Goal: Information Seeking & Learning: Check status

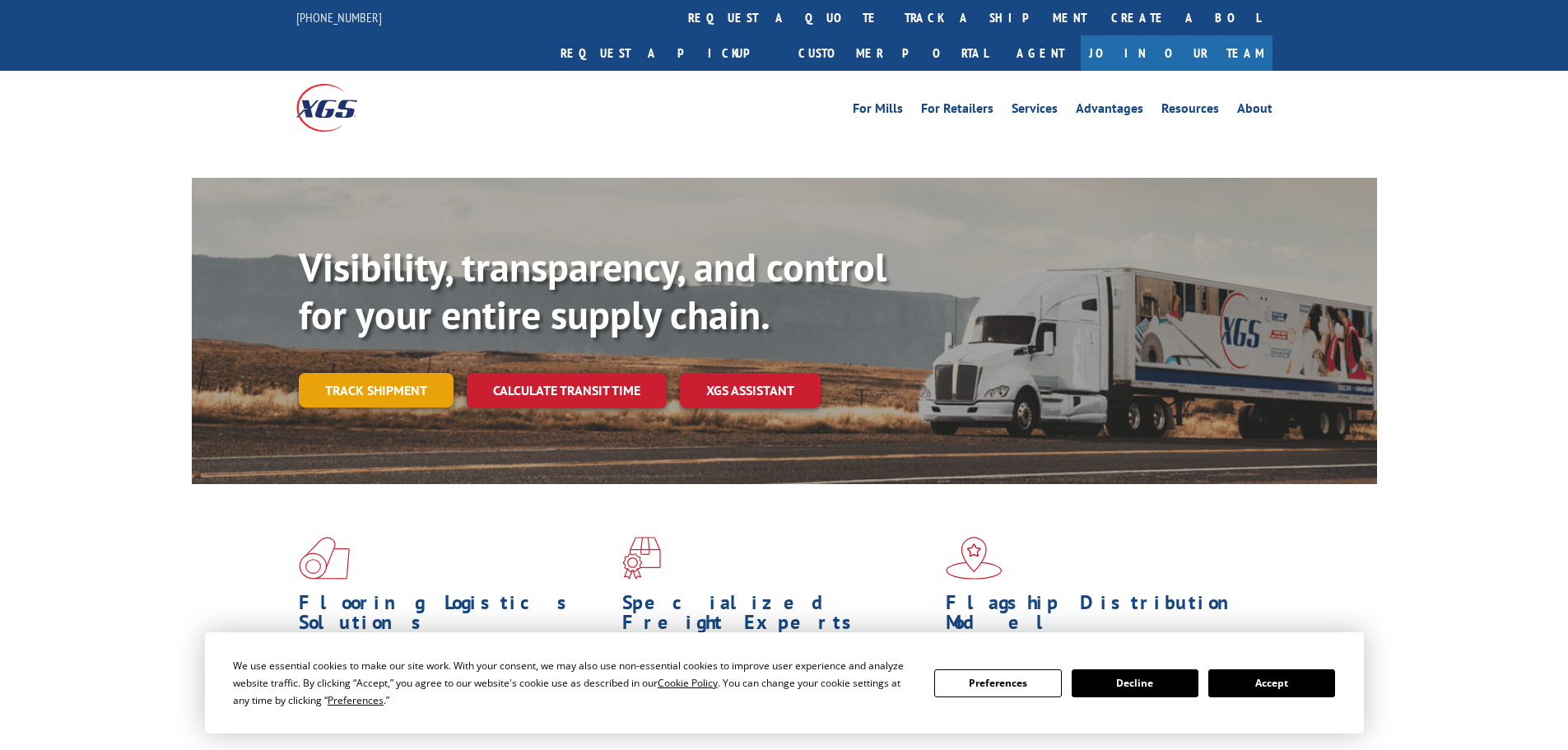
click at [363, 373] on link "Track shipment" at bounding box center [376, 390] width 155 height 35
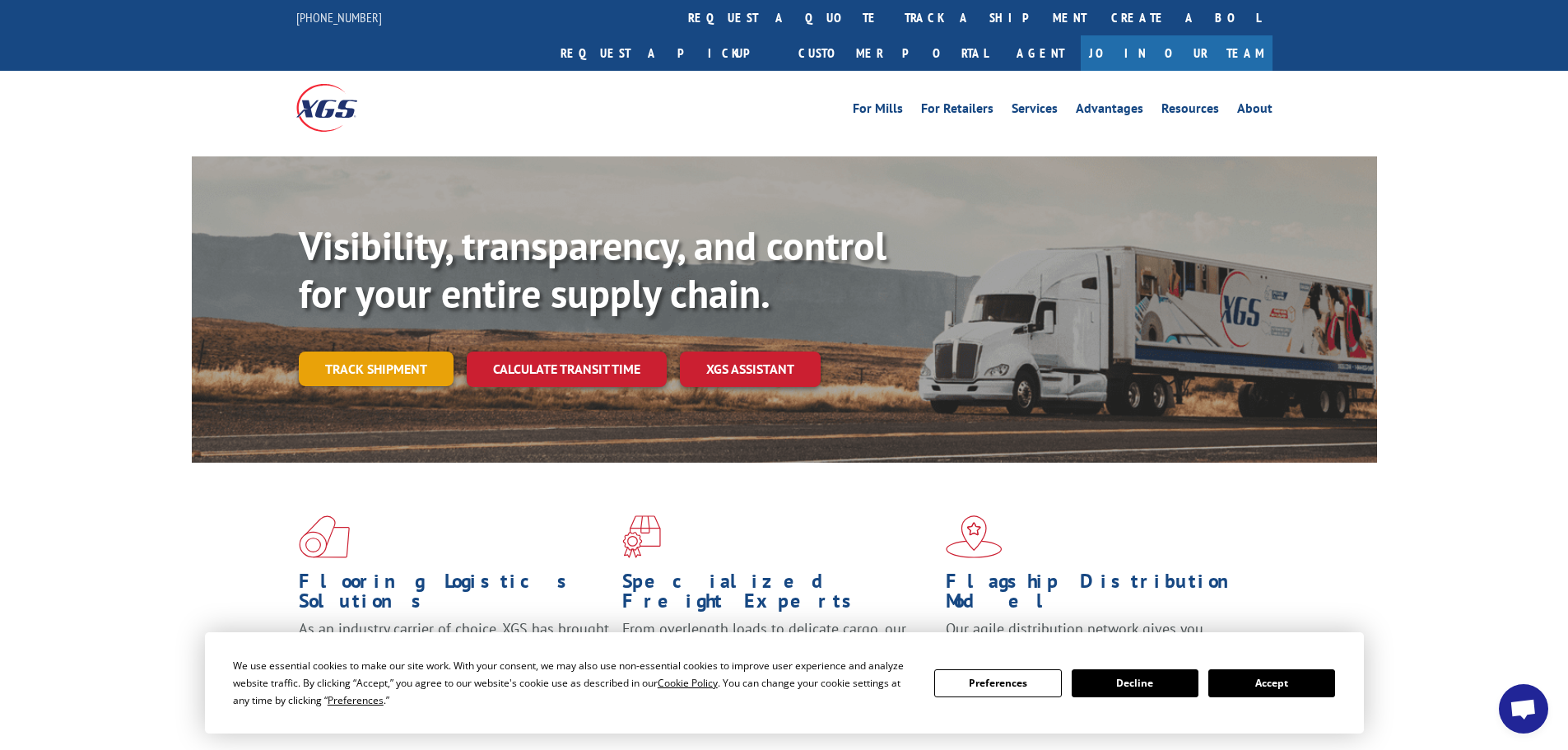
click at [395, 352] on link "Track shipment" at bounding box center [376, 369] width 155 height 35
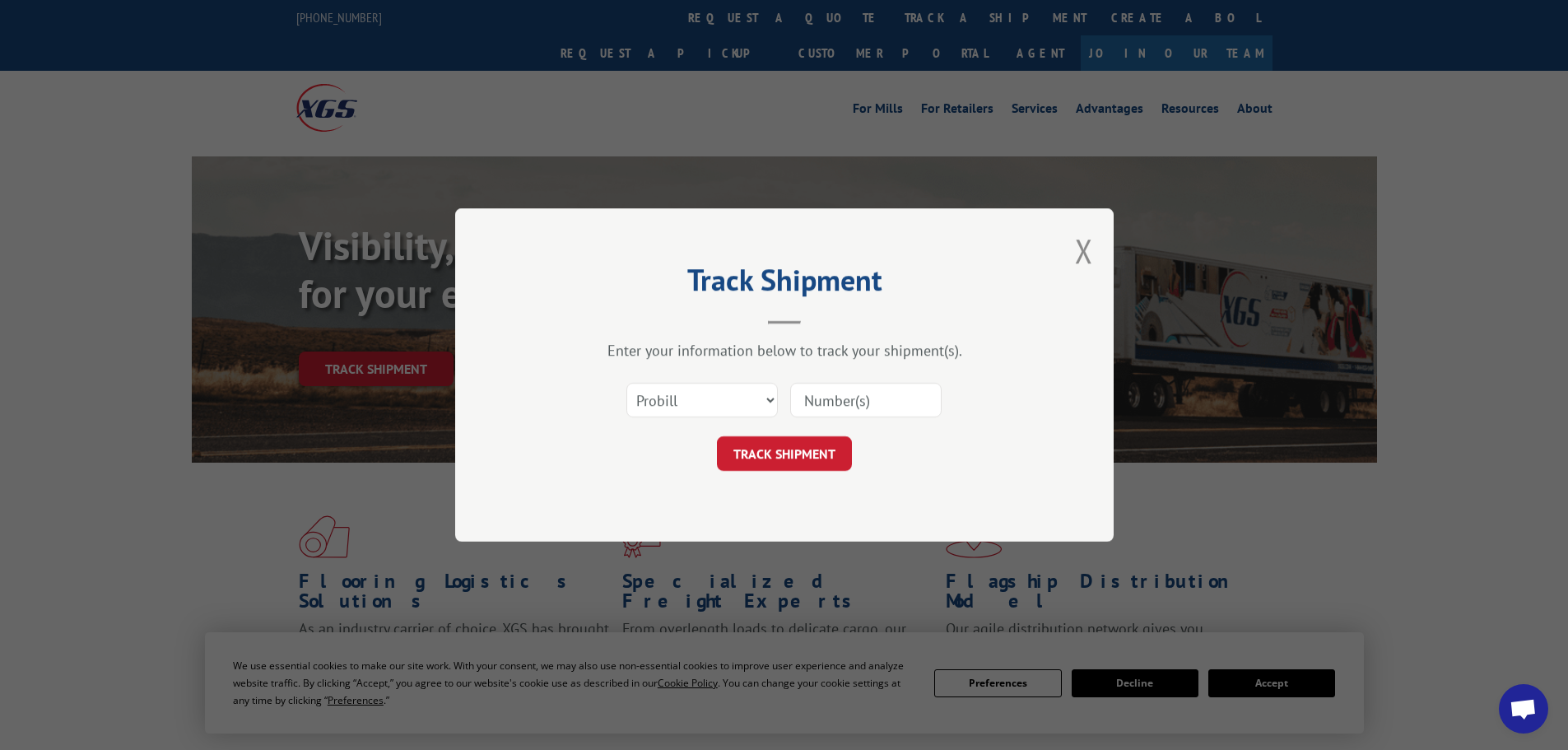
paste input "17477582"
type input "17477582"
click at [779, 449] on button "TRACK SHIPMENT" at bounding box center [784, 454] width 135 height 35
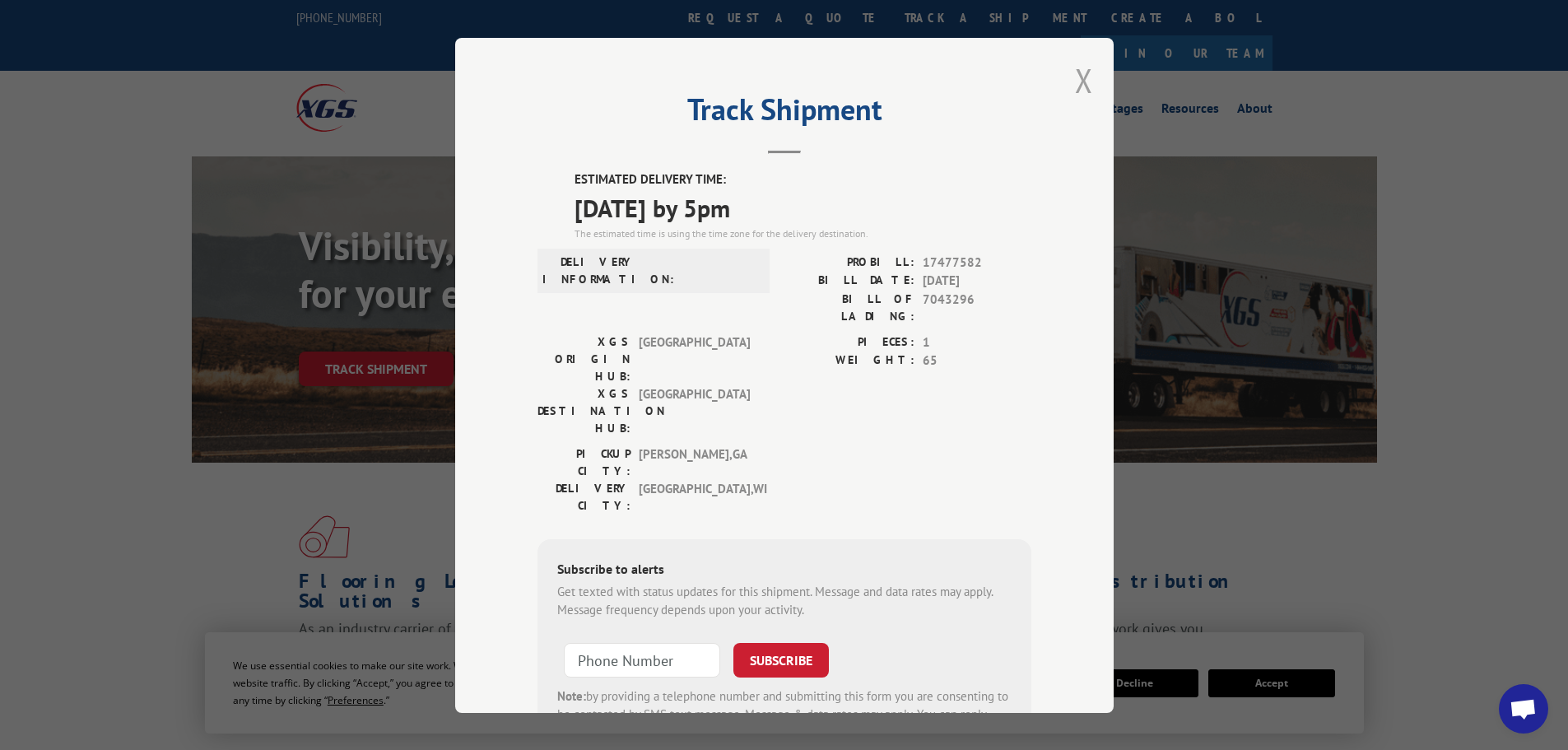
click at [1075, 83] on button "Close modal" at bounding box center [1084, 80] width 19 height 44
